Goal: Find specific page/section: Find specific page/section

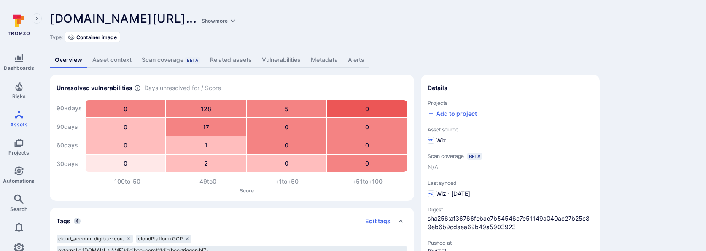
scroll to position [8, 0]
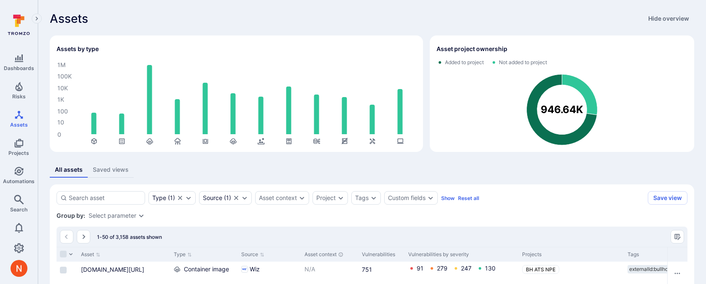
scroll to position [124, 0]
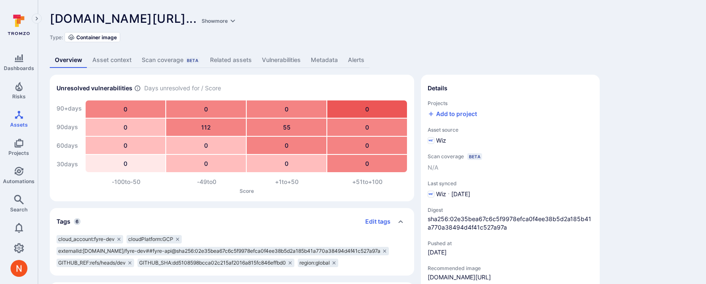
scroll to position [89, 0]
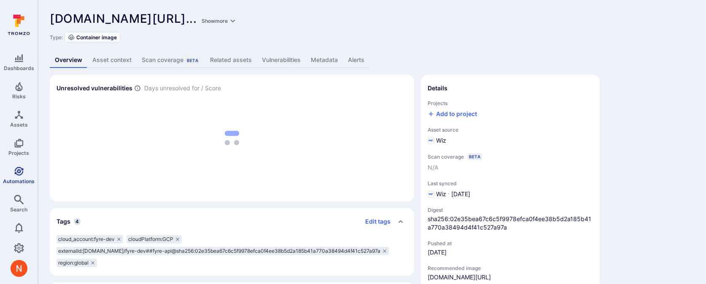
click at [19, 173] on icon "Automations" at bounding box center [18, 171] width 9 height 9
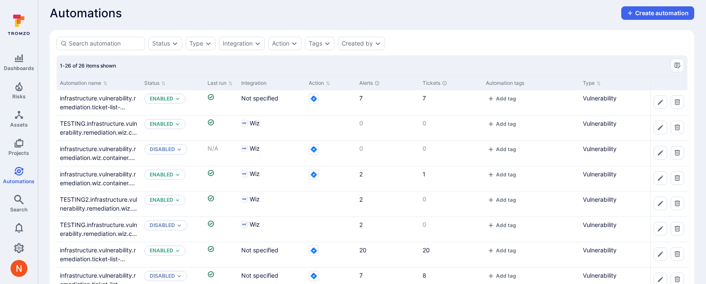
scroll to position [7, 0]
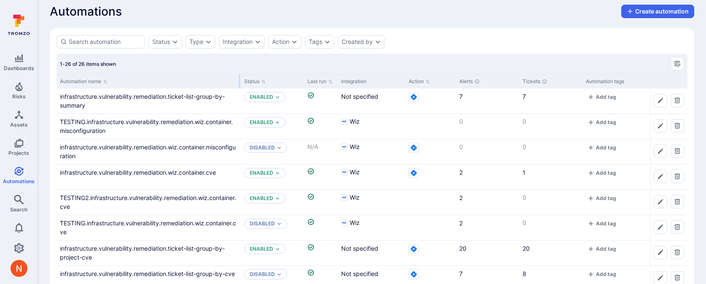
drag, startPoint x: 140, startPoint y: 82, endPoint x: 239, endPoint y: 83, distance: 99.5
click at [239, 83] on div at bounding box center [239, 81] width 1 height 14
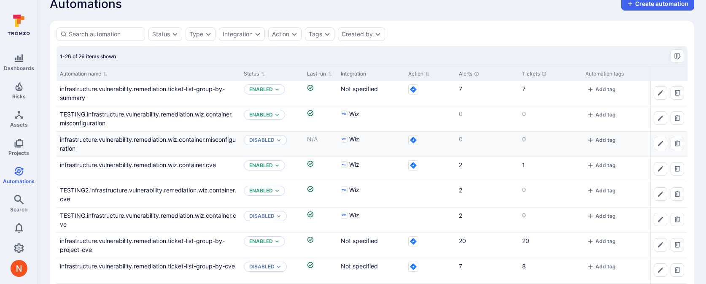
scroll to position [0, 0]
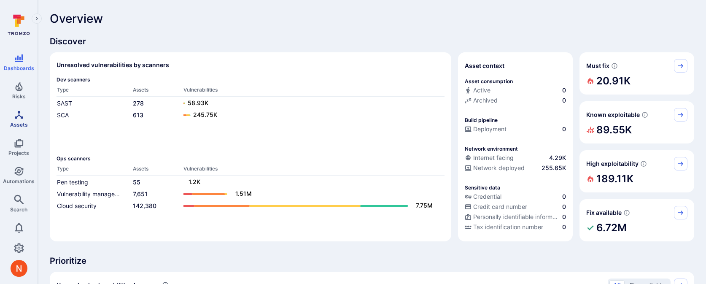
click at [24, 121] on span "Assets" at bounding box center [19, 124] width 18 height 6
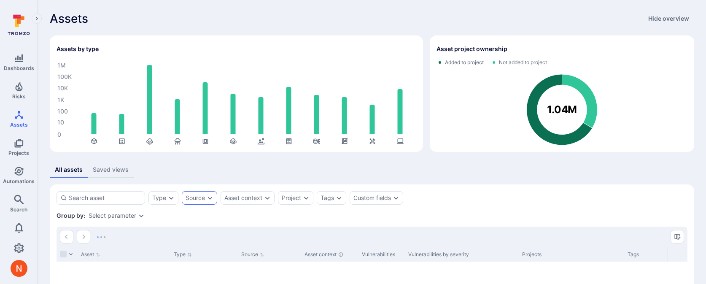
click at [201, 196] on div "Source" at bounding box center [195, 197] width 19 height 7
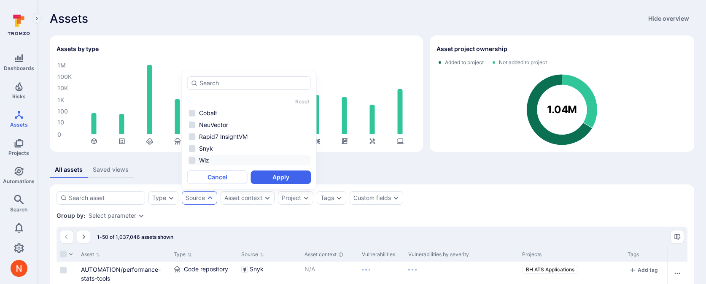
click at [206, 158] on li "Wiz" at bounding box center [249, 160] width 124 height 10
click at [291, 177] on button "Apply" at bounding box center [281, 176] width 60 height 13
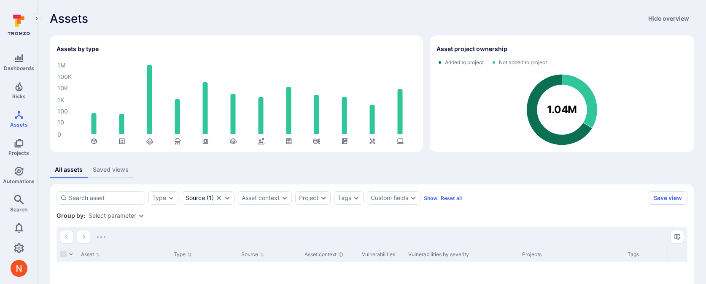
scroll to position [125, 0]
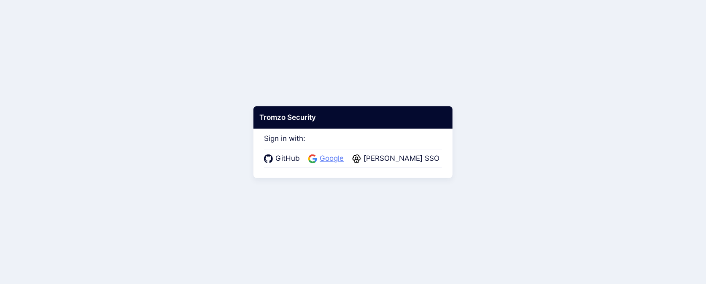
click at [337, 157] on span "Google" at bounding box center [331, 158] width 29 height 11
